Goal: Task Accomplishment & Management: Manage account settings

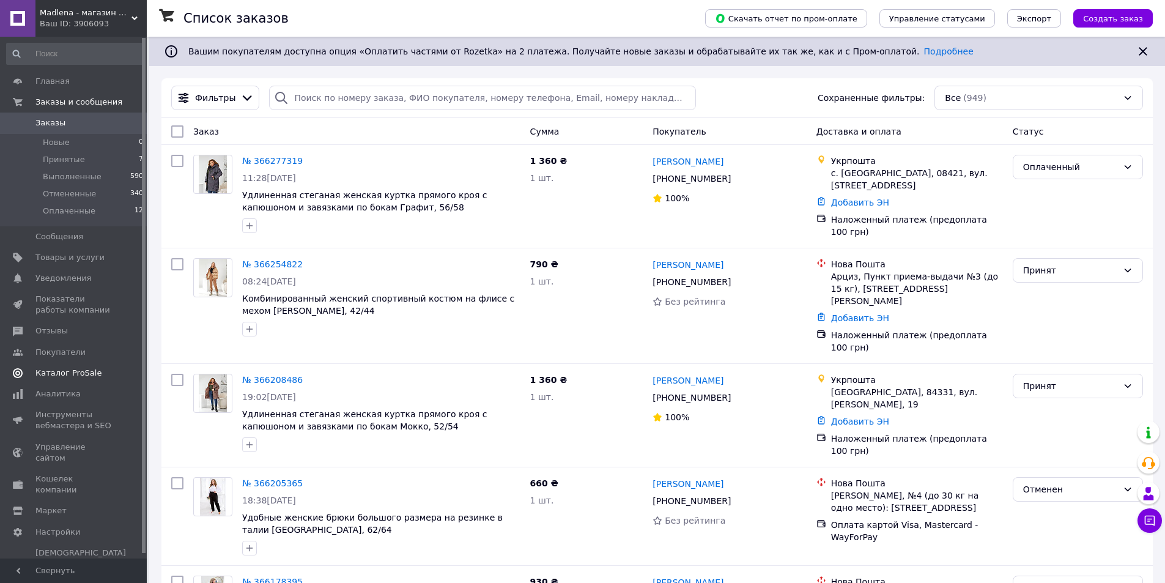
click at [70, 325] on span "Отзывы" at bounding box center [74, 330] width 78 height 11
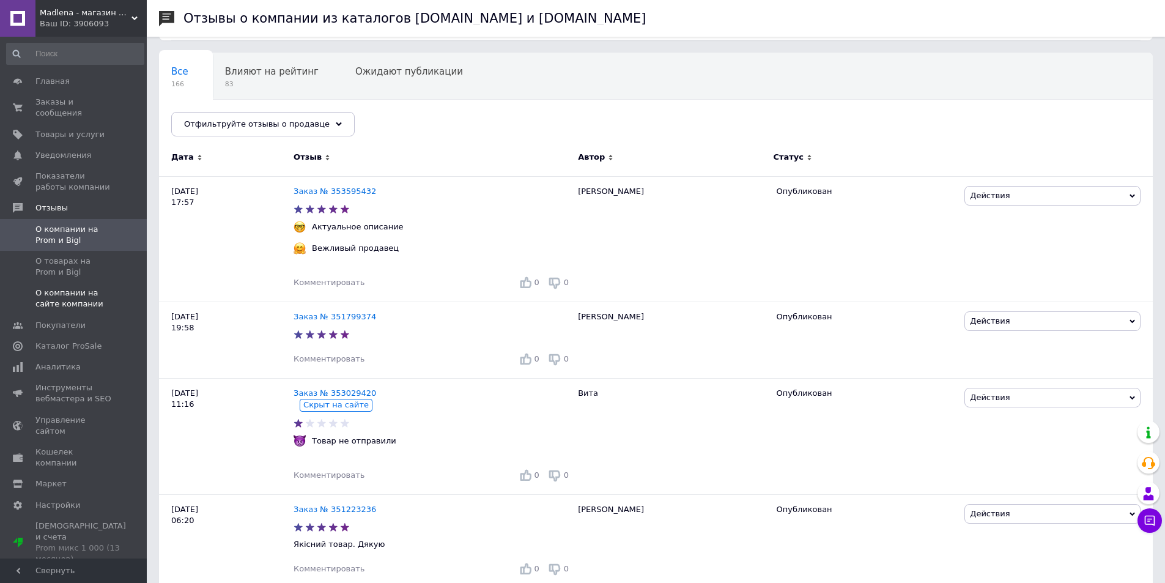
scroll to position [61, 0]
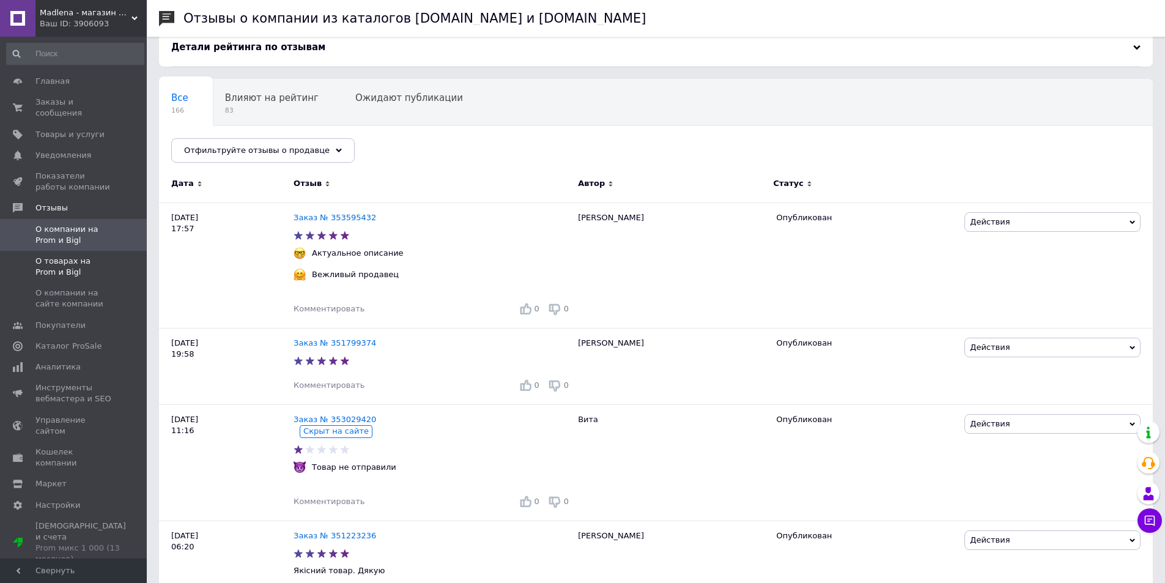
click at [100, 261] on span "О товарах на Prom и Bigl" at bounding box center [74, 267] width 78 height 22
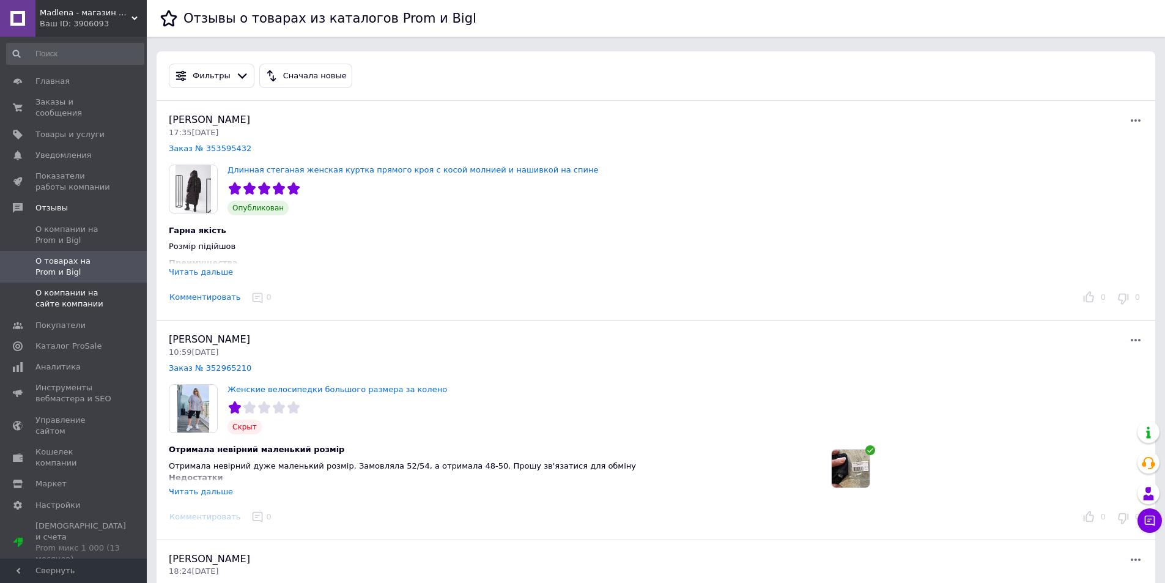
click at [95, 287] on span "О компании на сайте компании" at bounding box center [74, 298] width 78 height 22
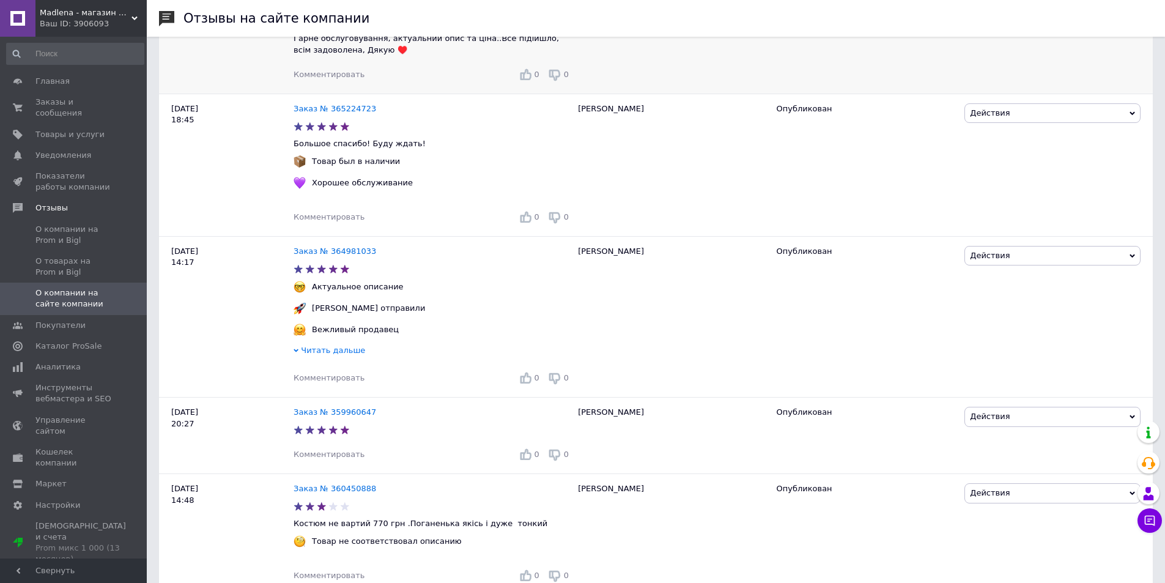
scroll to position [245, 0]
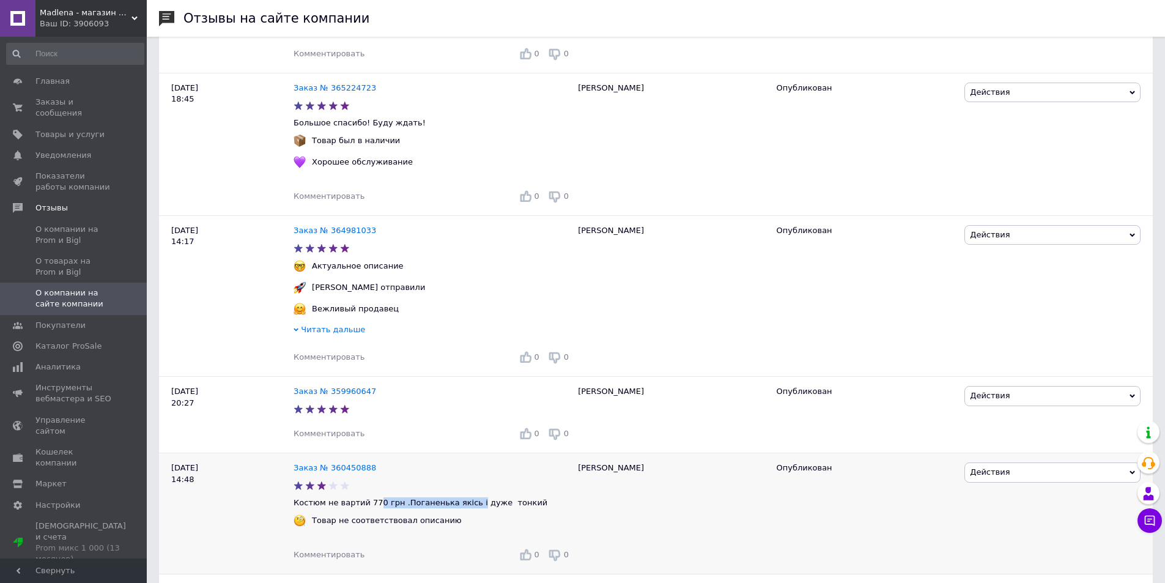
drag, startPoint x: 370, startPoint y: 508, endPoint x: 461, endPoint y: 506, distance: 91.2
click at [461, 506] on p "Костюм не вартий 770 грн .Поганенька якісь і дуже тонкий" at bounding box center [433, 502] width 278 height 11
click at [348, 472] on link "Заказ № 360450888" at bounding box center [335, 467] width 83 height 9
